Goal: Check status: Check status

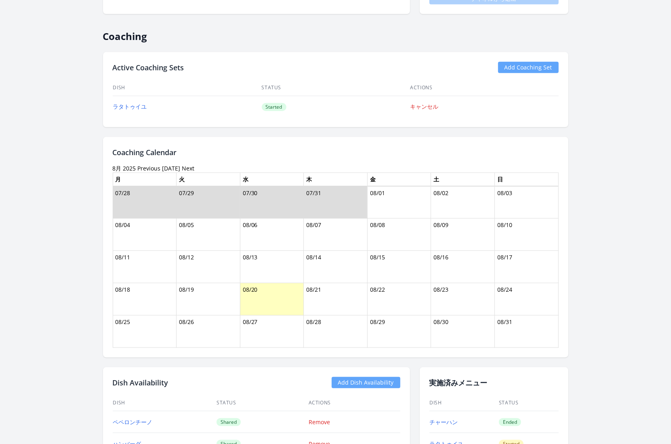
scroll to position [334, 0]
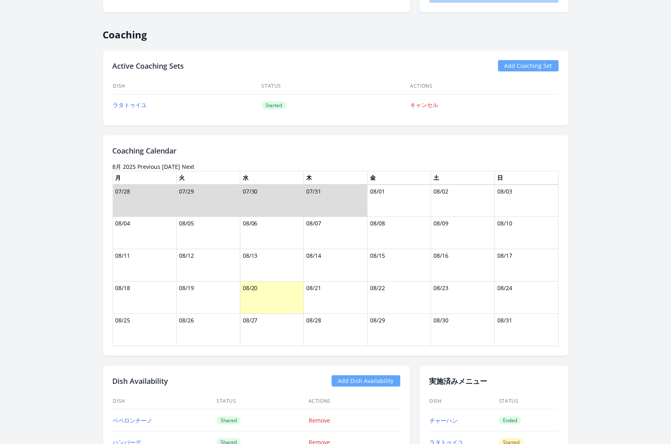
click at [145, 166] on link "Previous" at bounding box center [149, 167] width 23 height 8
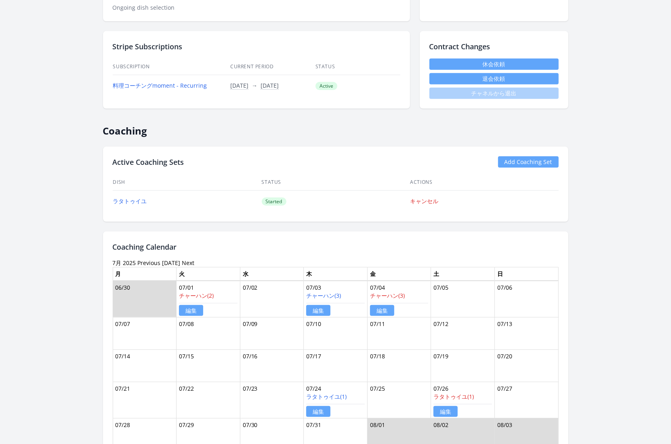
scroll to position [276, 0]
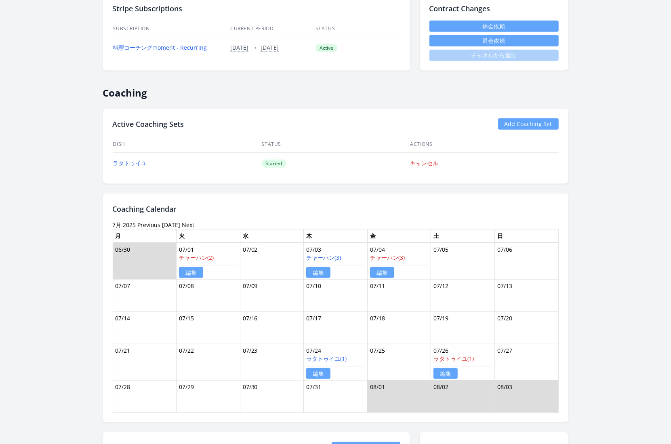
click at [147, 221] on link "Previous" at bounding box center [149, 225] width 23 height 8
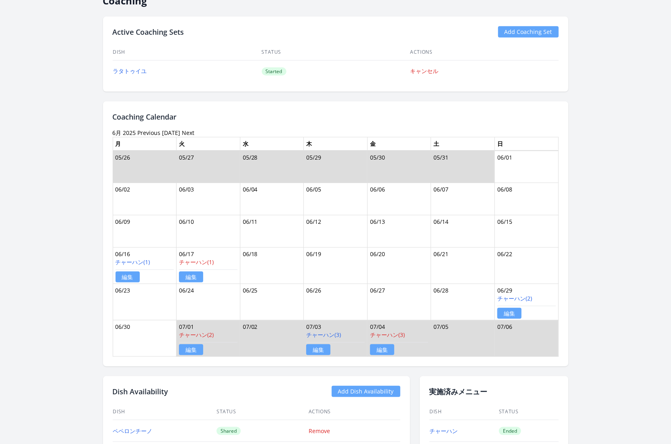
scroll to position [373, 0]
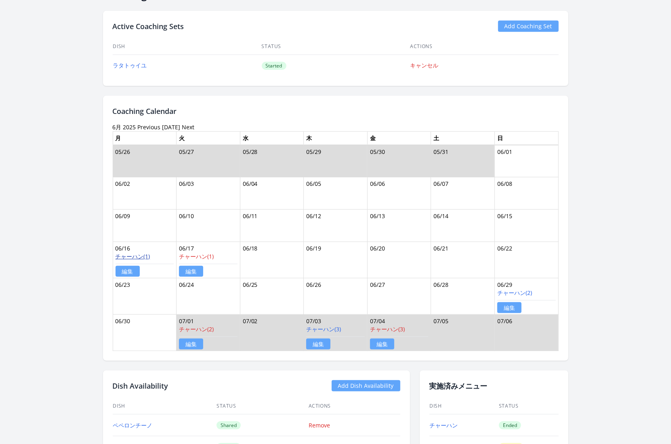
click at [140, 255] on link "チャーハン(1)" at bounding box center [133, 257] width 35 height 8
click at [511, 290] on link "チャーハン(2)" at bounding box center [515, 293] width 35 height 8
click at [336, 329] on link "チャーハン(3)" at bounding box center [323, 329] width 35 height 8
click at [327, 329] on link "チャーハン(3)" at bounding box center [323, 329] width 35 height 8
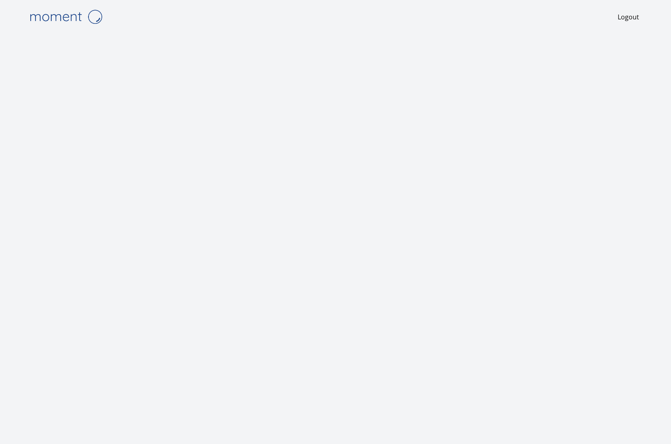
click at [61, 17] on img at bounding box center [65, 16] width 81 height 21
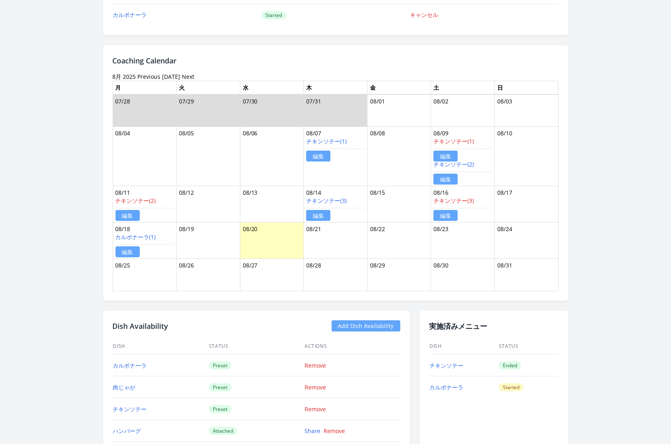
scroll to position [427, 0]
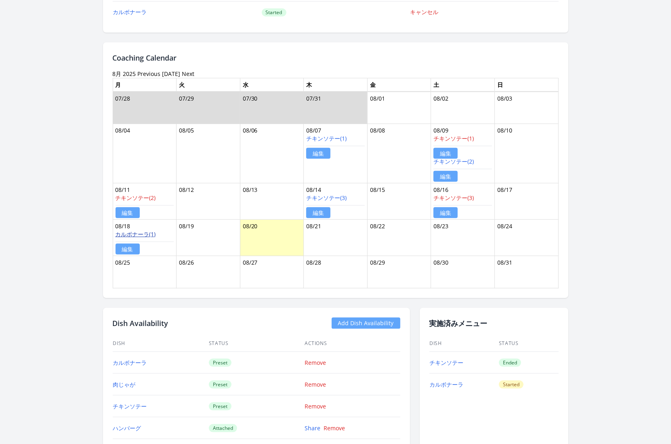
click at [142, 230] on link "カルボナーラ(1)" at bounding box center [136, 234] width 40 height 8
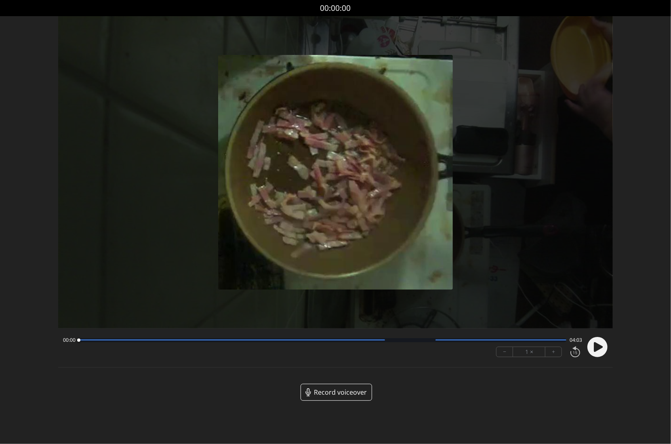
click at [344, 390] on span "Record voiceover" at bounding box center [340, 393] width 53 height 10
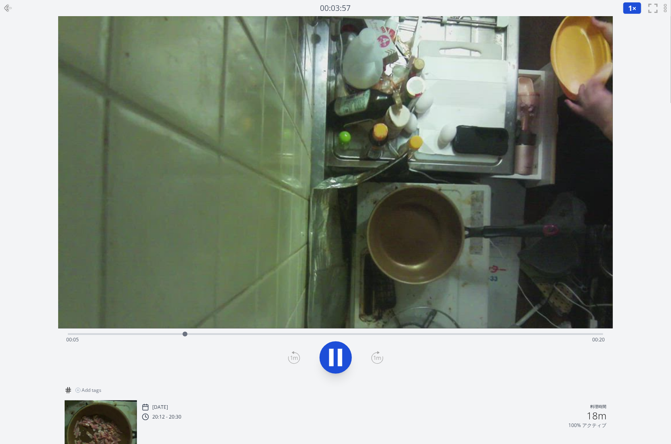
click at [6, 6] on icon at bounding box center [6, 8] width 3 height 6
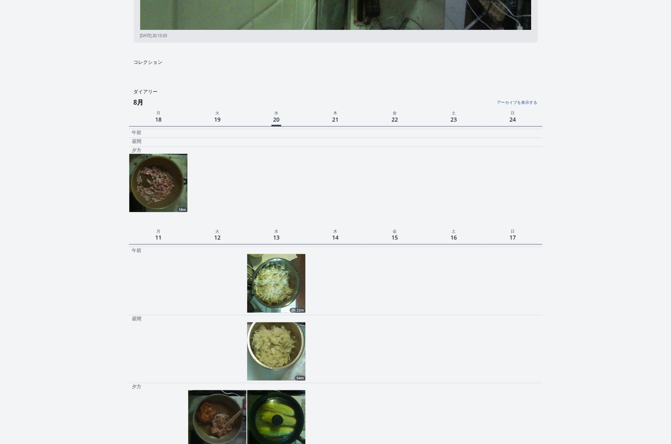
scroll to position [231, 0]
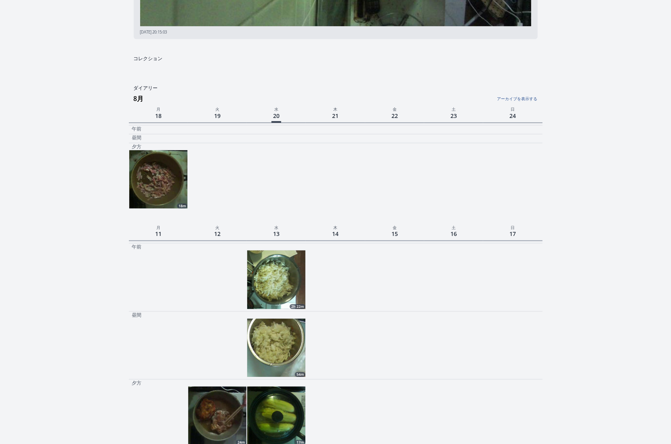
click at [511, 99] on link "アーカイブを表示する" at bounding box center [469, 96] width 138 height 11
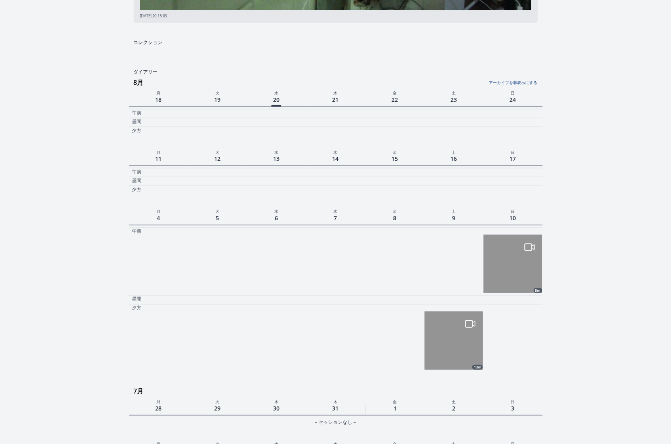
scroll to position [320, 0]
